Goal: Task Accomplishment & Management: Manage account settings

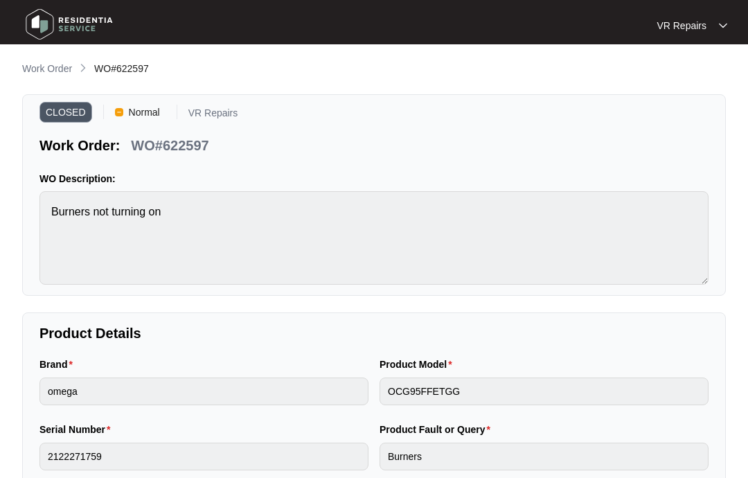
click at [51, 68] on p "Work Order" at bounding box center [47, 69] width 50 height 14
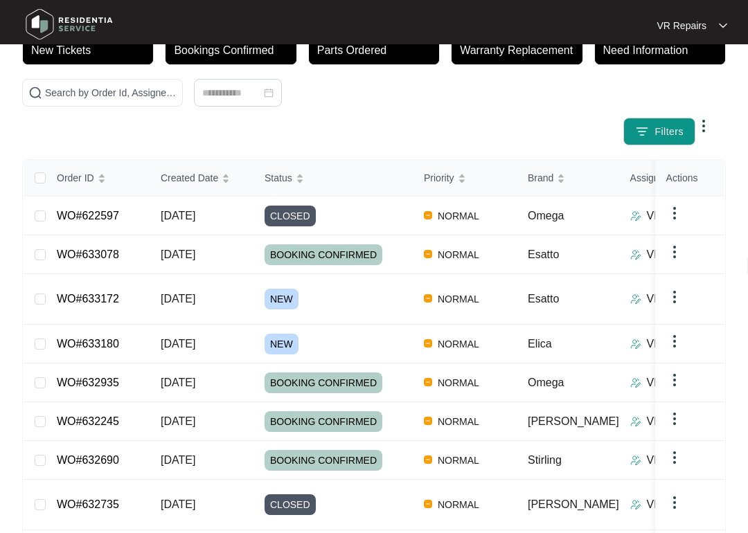
scroll to position [111, 0]
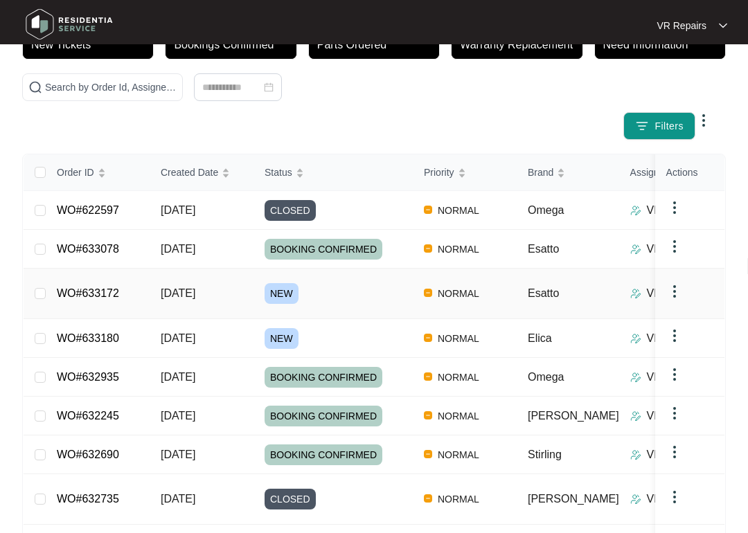
click at [109, 289] on link "WO#633172" at bounding box center [88, 293] width 62 height 12
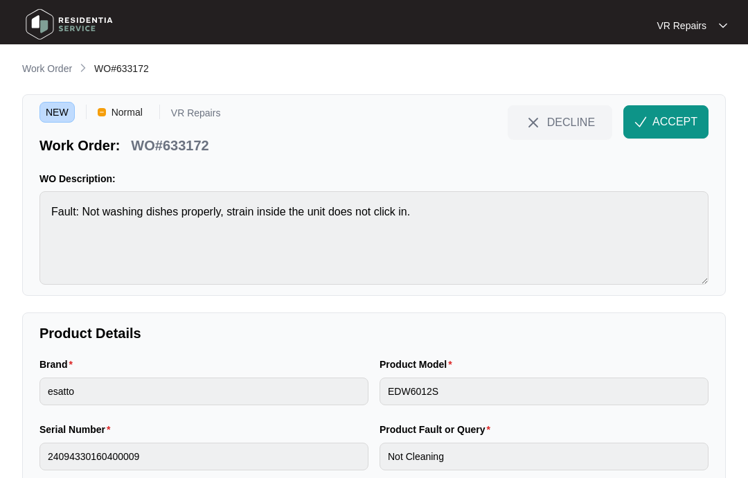
click at [669, 120] on span "ACCEPT" at bounding box center [674, 122] width 45 height 17
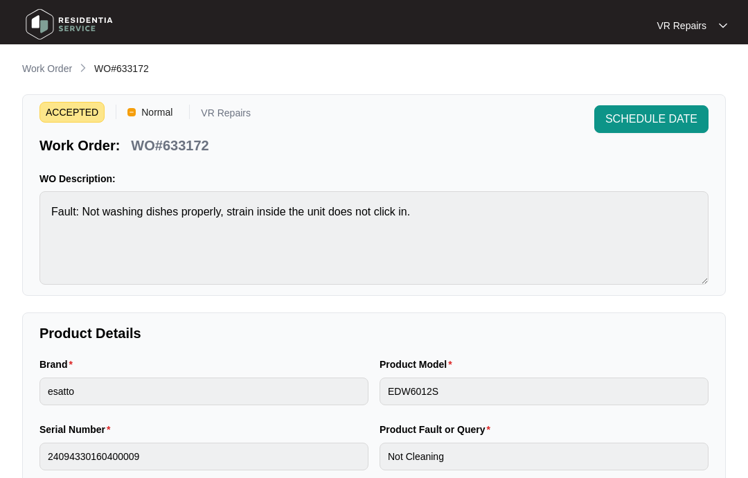
click at [55, 70] on p "Work Order" at bounding box center [47, 69] width 50 height 14
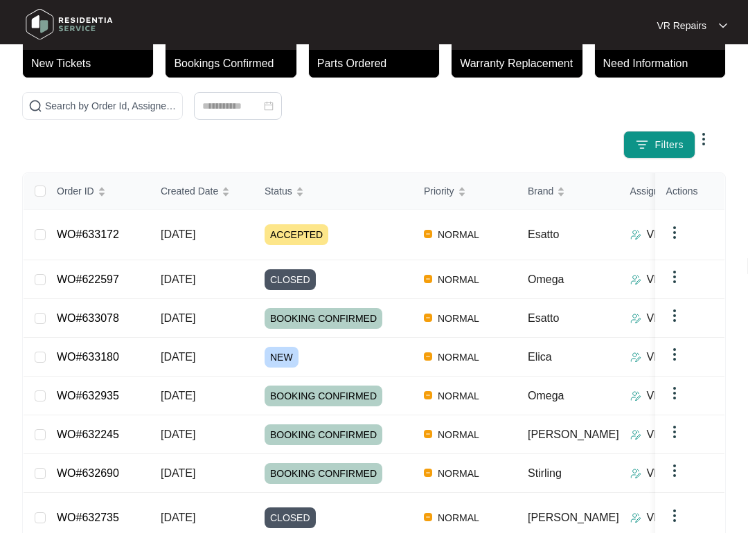
scroll to position [107, 0]
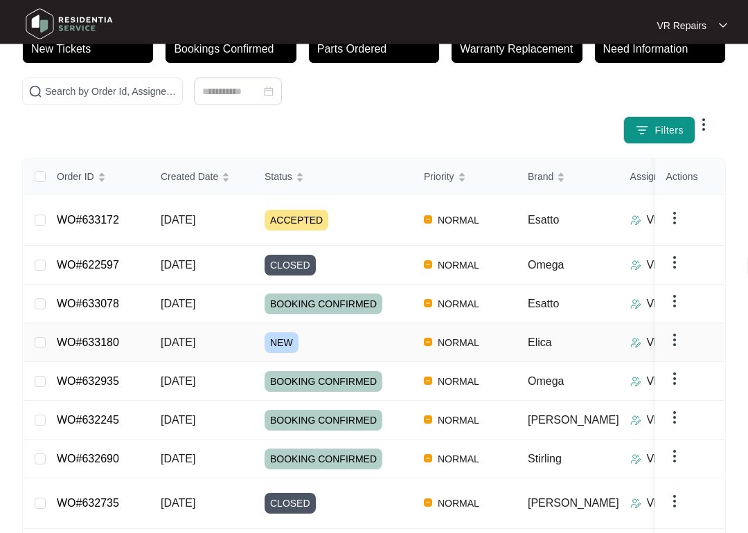
click at [119, 337] on link "WO#633180" at bounding box center [88, 343] width 62 height 12
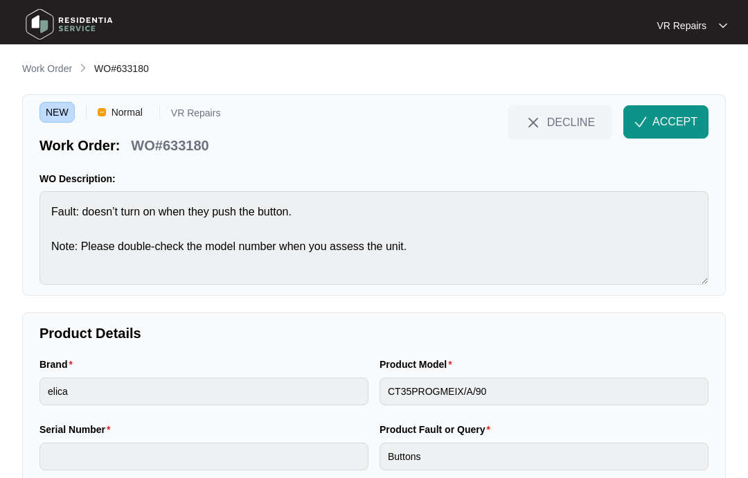
click at [676, 118] on span "ACCEPT" at bounding box center [674, 122] width 45 height 17
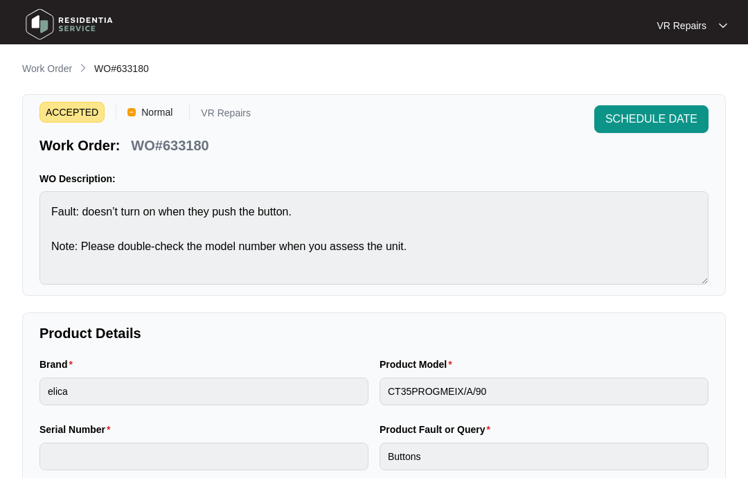
click at [41, 75] on link "Work Order" at bounding box center [46, 69] width 55 height 15
